Goal: Information Seeking & Learning: Find specific fact

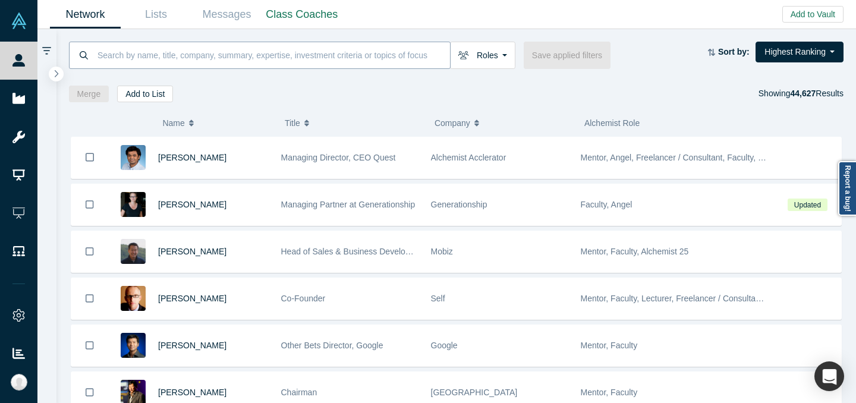
click at [333, 60] on input at bounding box center [273, 55] width 354 height 28
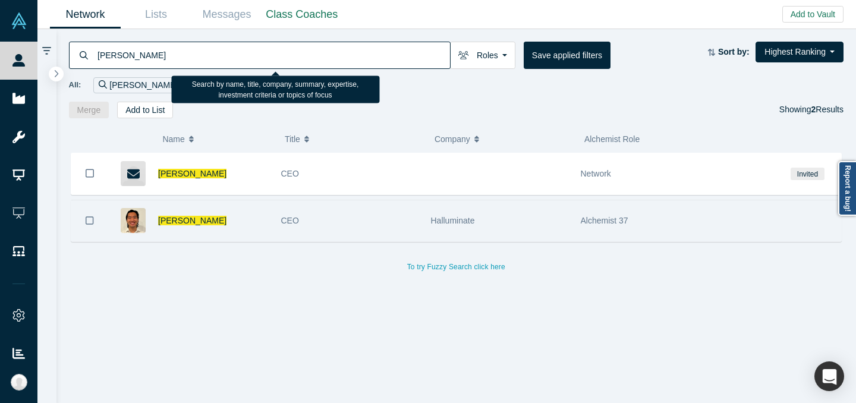
type input "[PERSON_NAME]"
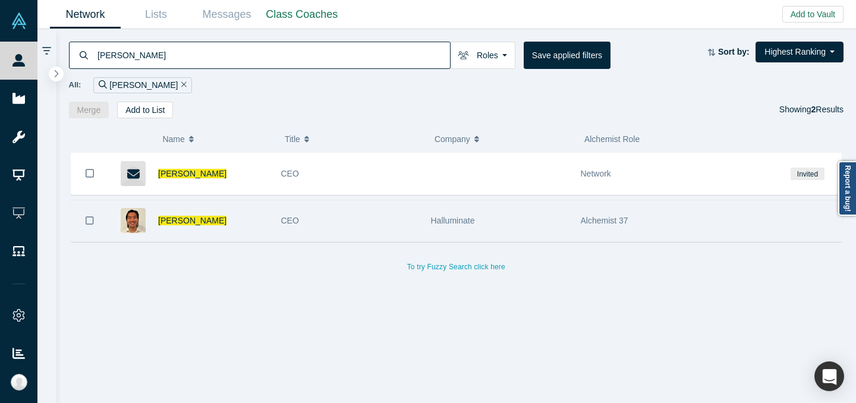
click at [363, 224] on div "CEO" at bounding box center [349, 220] width 137 height 41
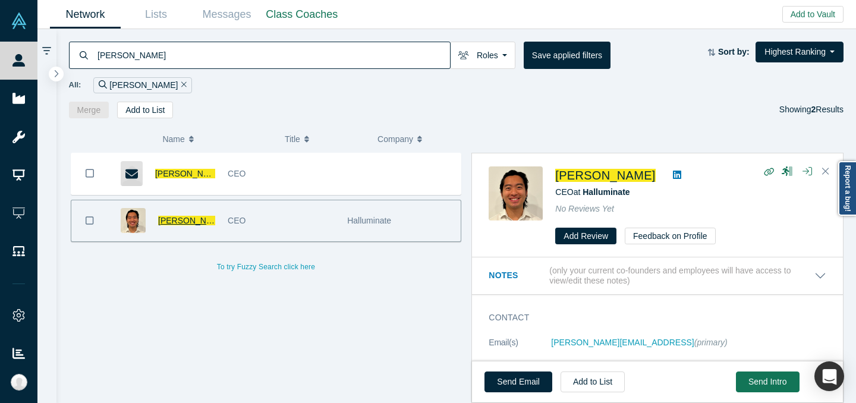
click at [185, 216] on span "[PERSON_NAME]" at bounding box center [192, 221] width 68 height 10
